Goal: Go to known website: Go to known website

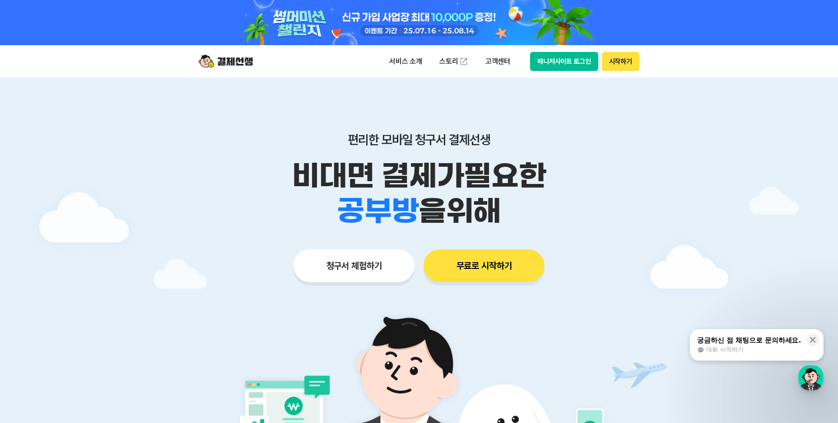
click at [588, 65] on button "매니저사이트 로그인" at bounding box center [564, 61] width 68 height 19
